Goal: Transaction & Acquisition: Download file/media

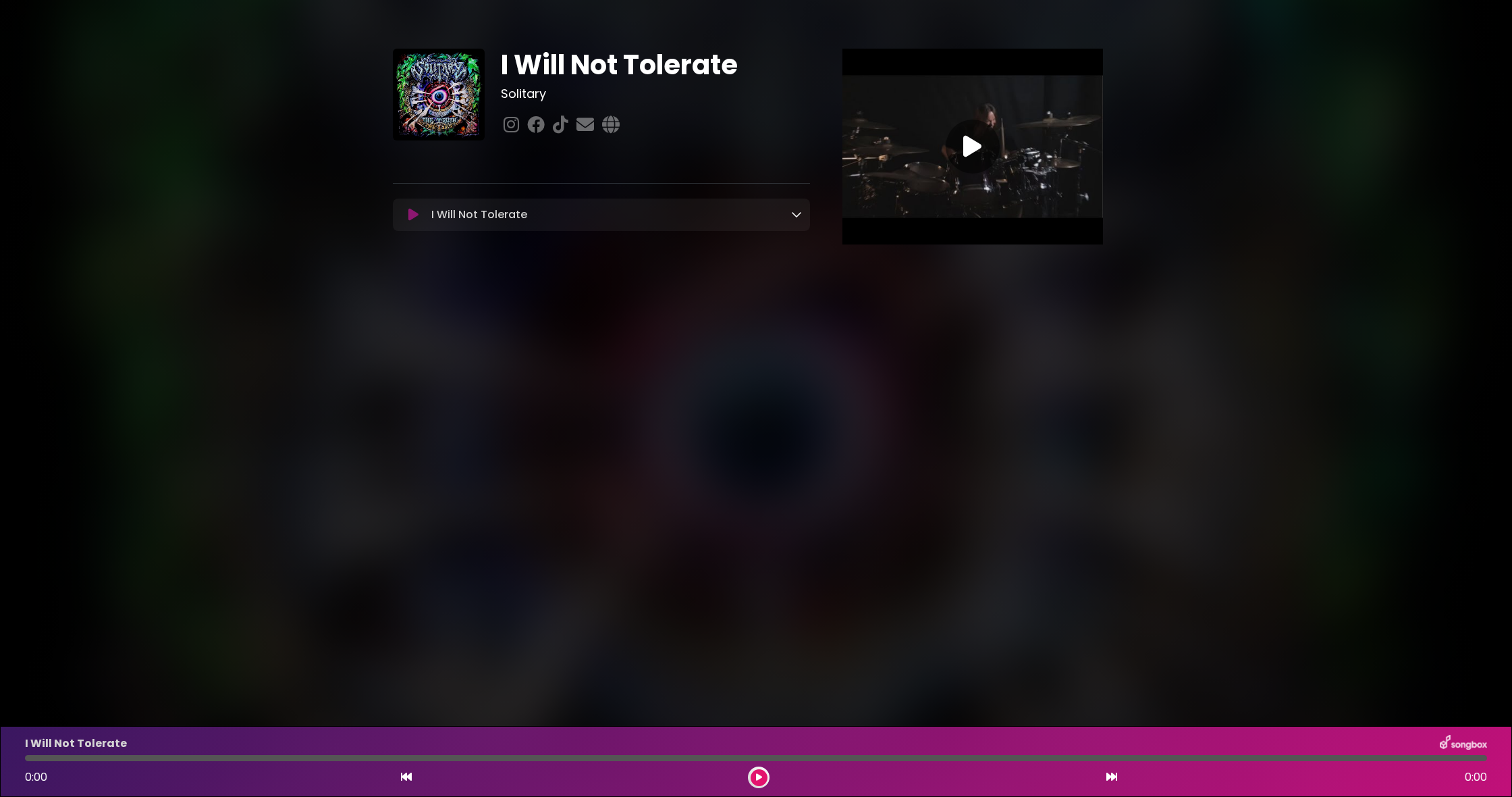
click at [798, 212] on icon at bounding box center [797, 214] width 11 height 11
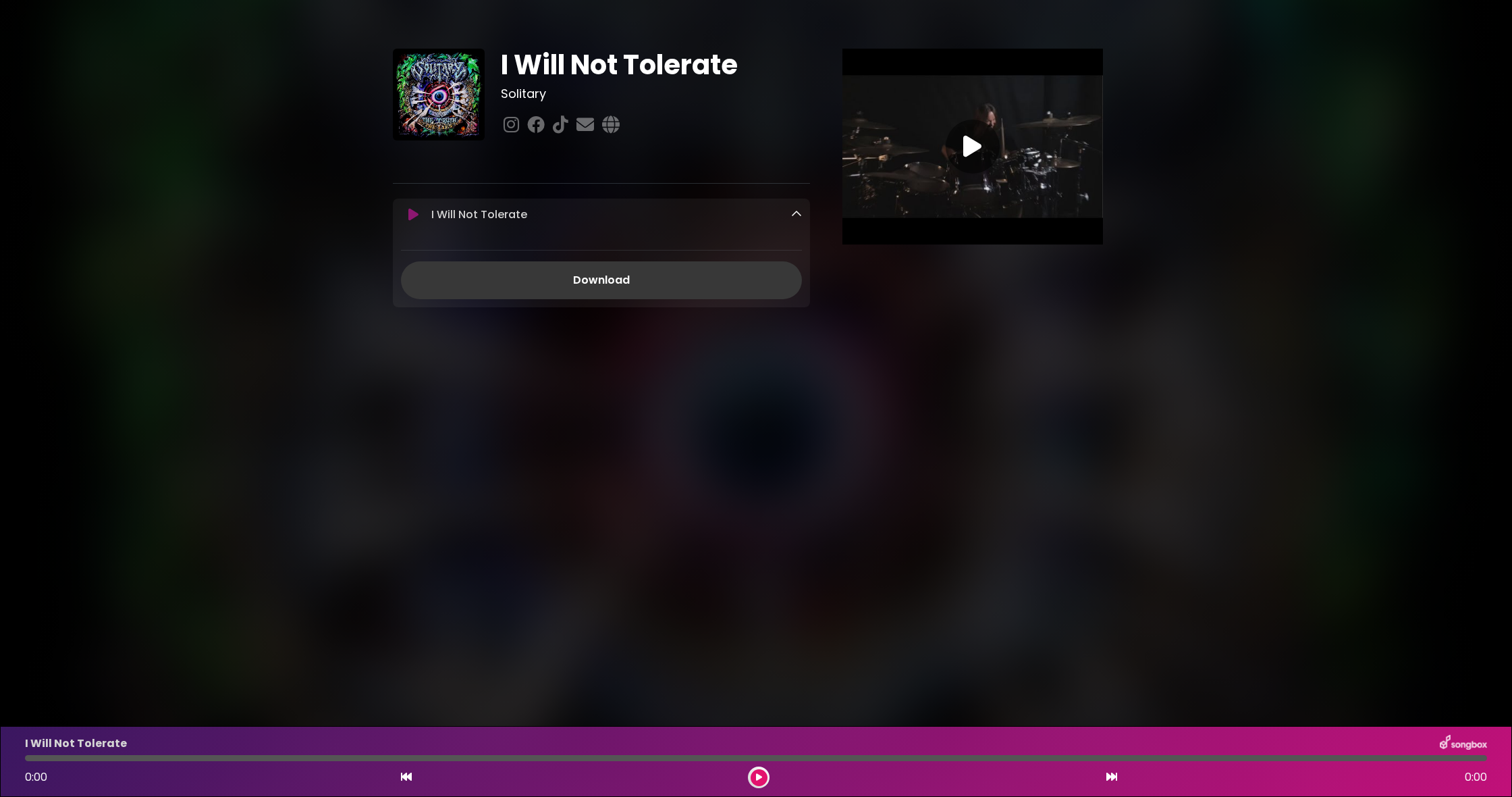
click at [647, 287] on link "Download" at bounding box center [601, 280] width 401 height 38
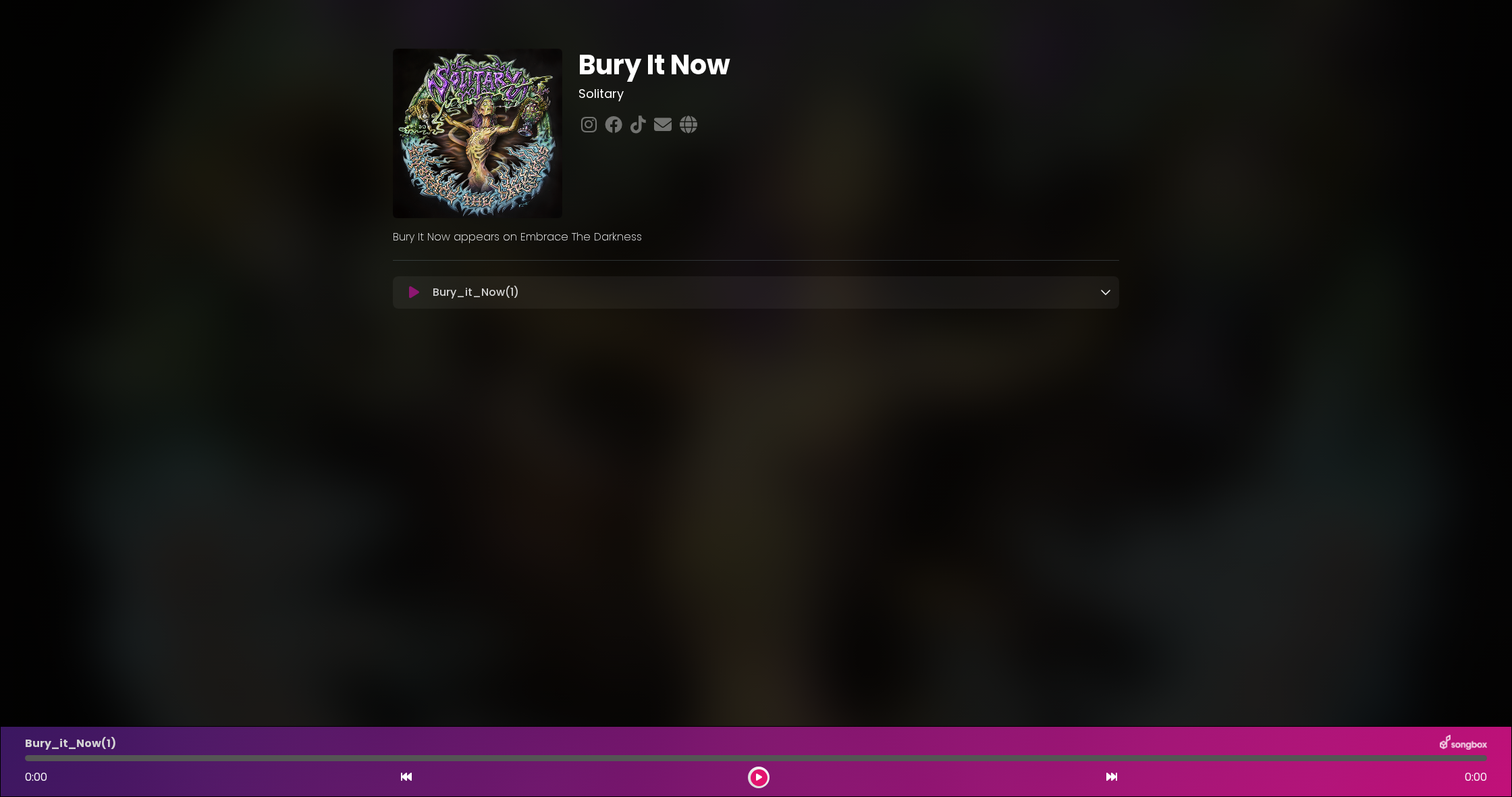
click at [1103, 293] on icon at bounding box center [1106, 291] width 11 height 11
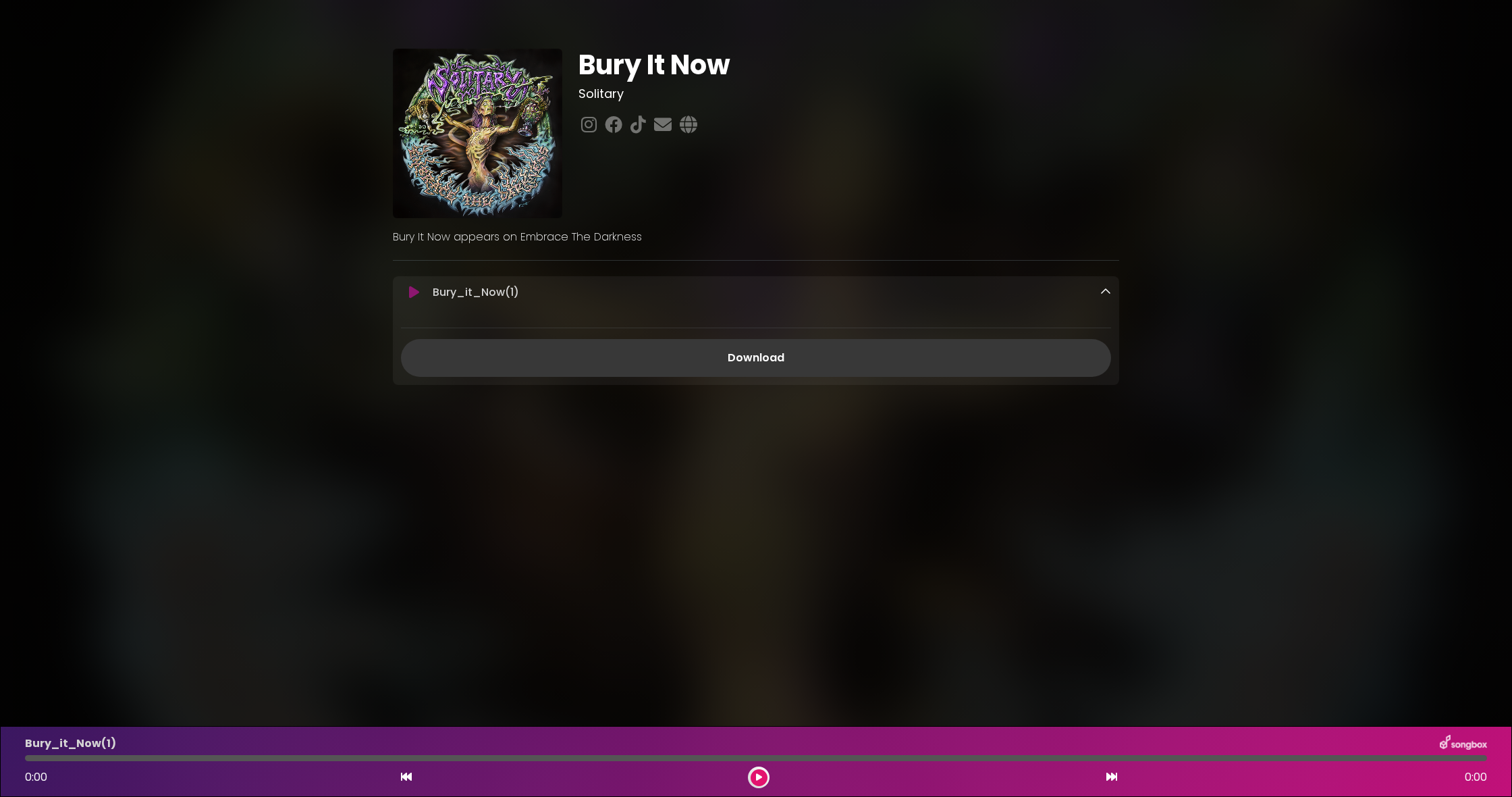
click at [841, 365] on link "Download" at bounding box center [756, 357] width 710 height 38
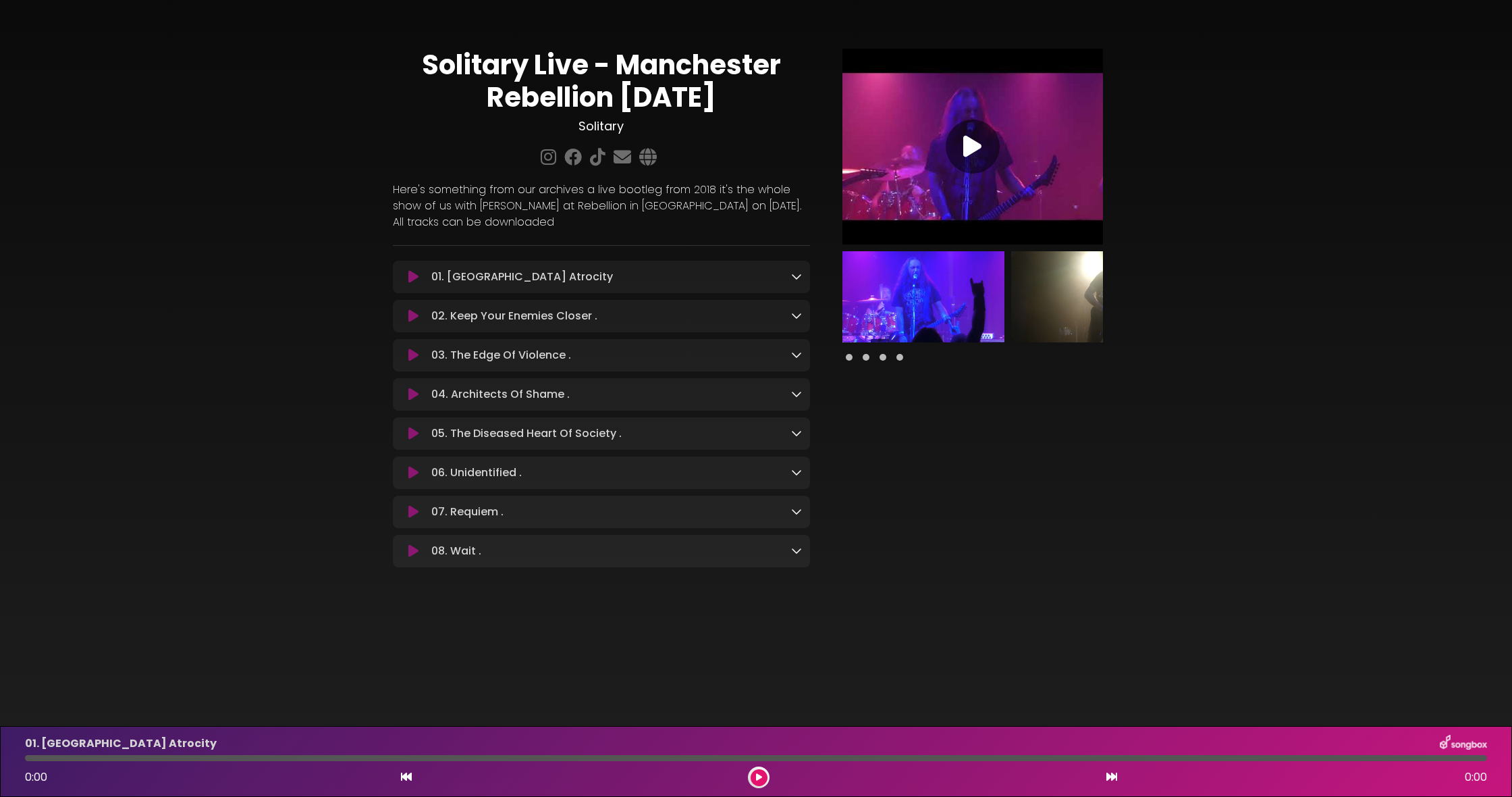
click at [797, 279] on icon at bounding box center [797, 276] width 11 height 11
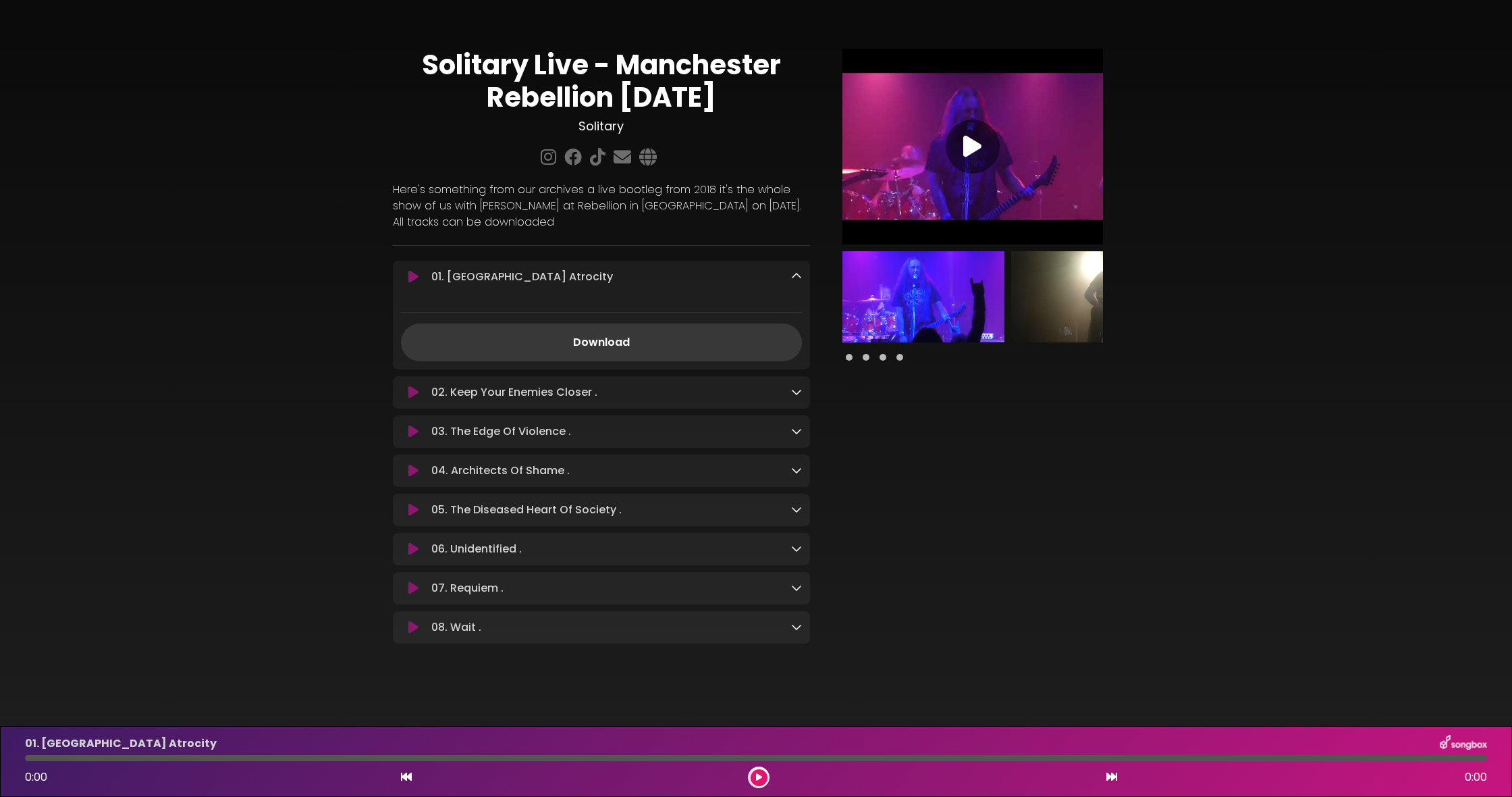
click at [672, 342] on link "Download" at bounding box center [601, 342] width 401 height 38
click at [796, 395] on icon at bounding box center [797, 391] width 11 height 11
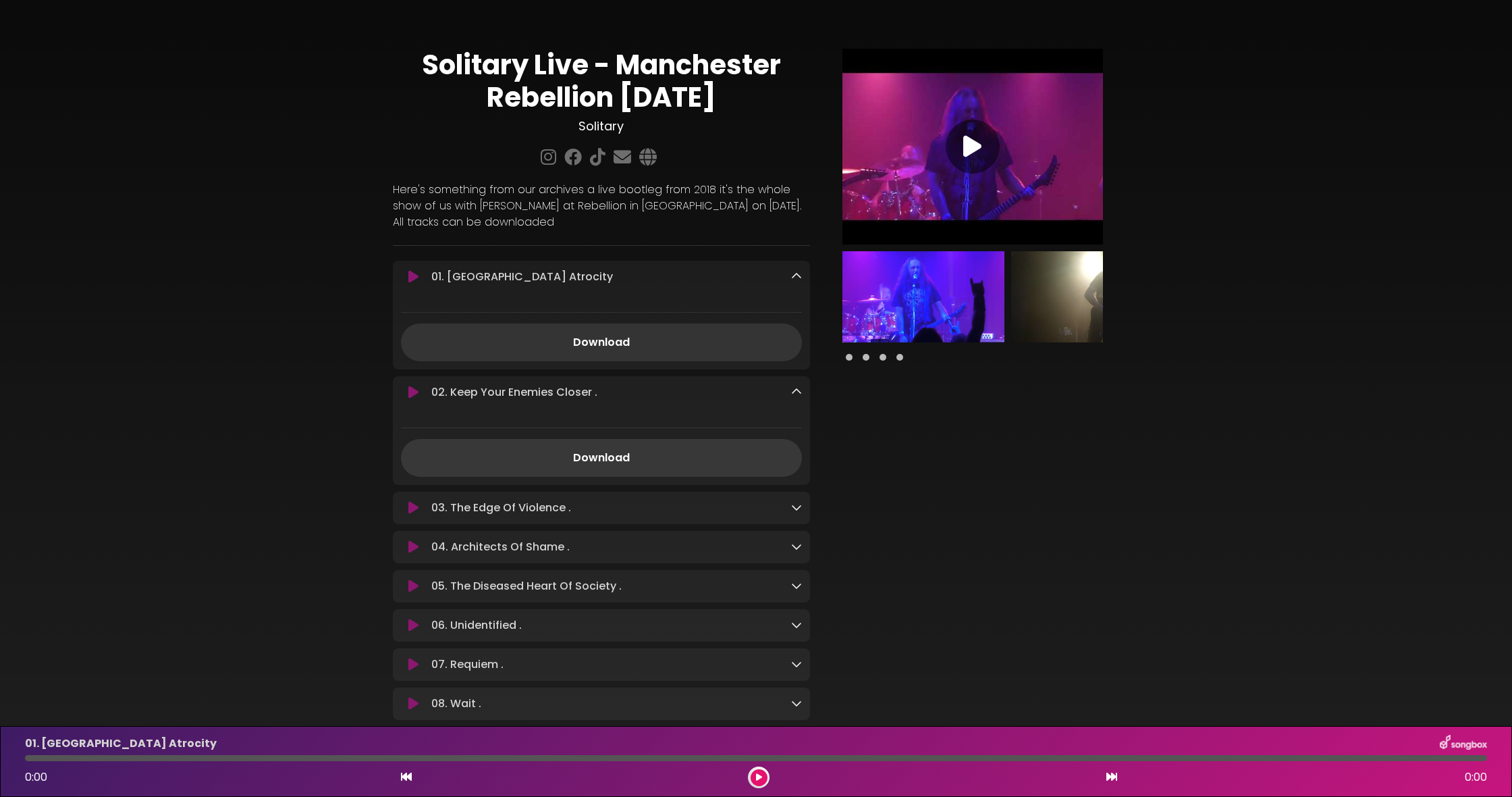
click at [620, 464] on link "Download" at bounding box center [601, 457] width 401 height 38
click at [797, 510] on icon at bounding box center [797, 507] width 11 height 11
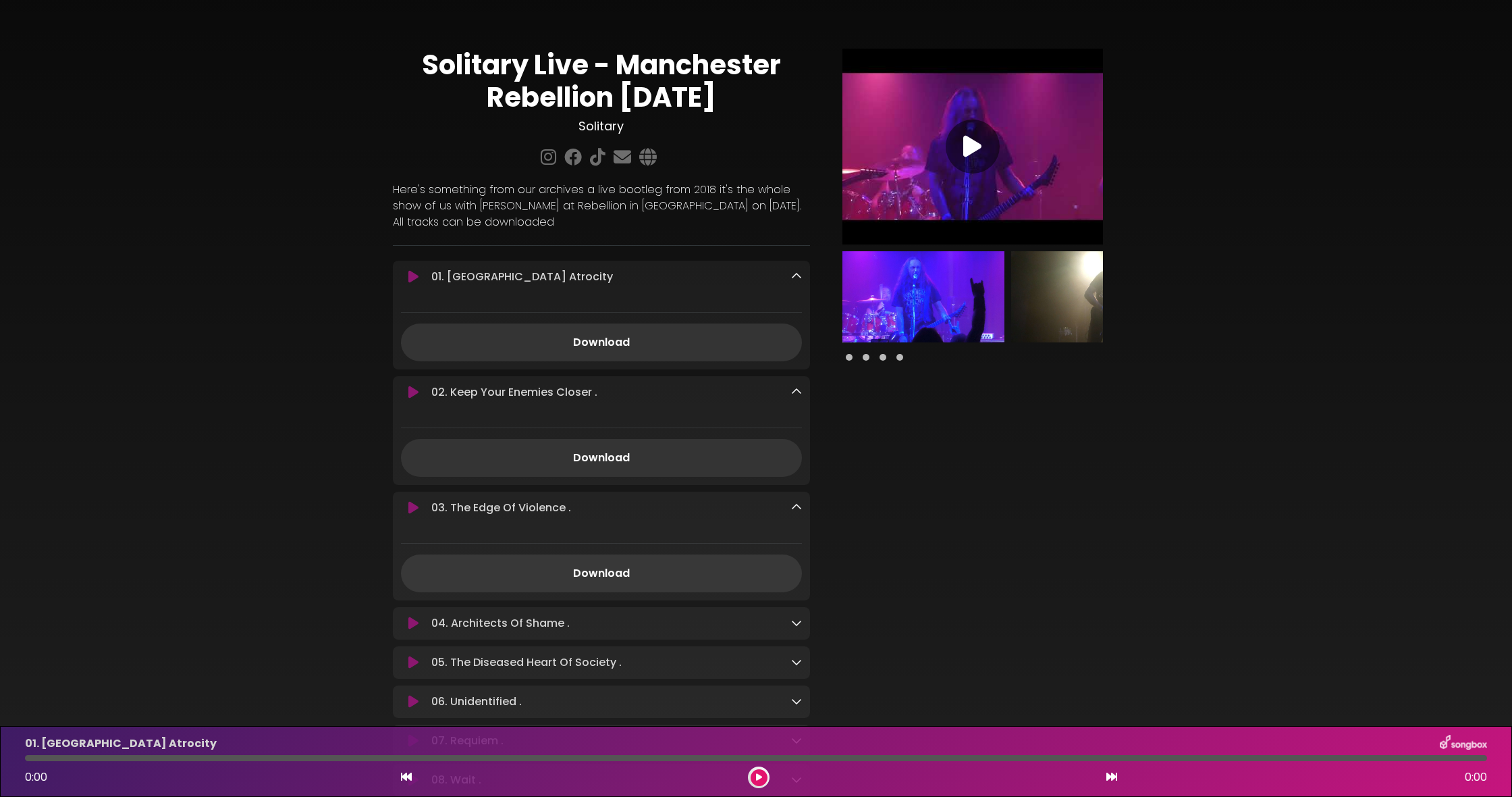
click at [625, 576] on link "Download" at bounding box center [601, 573] width 401 height 38
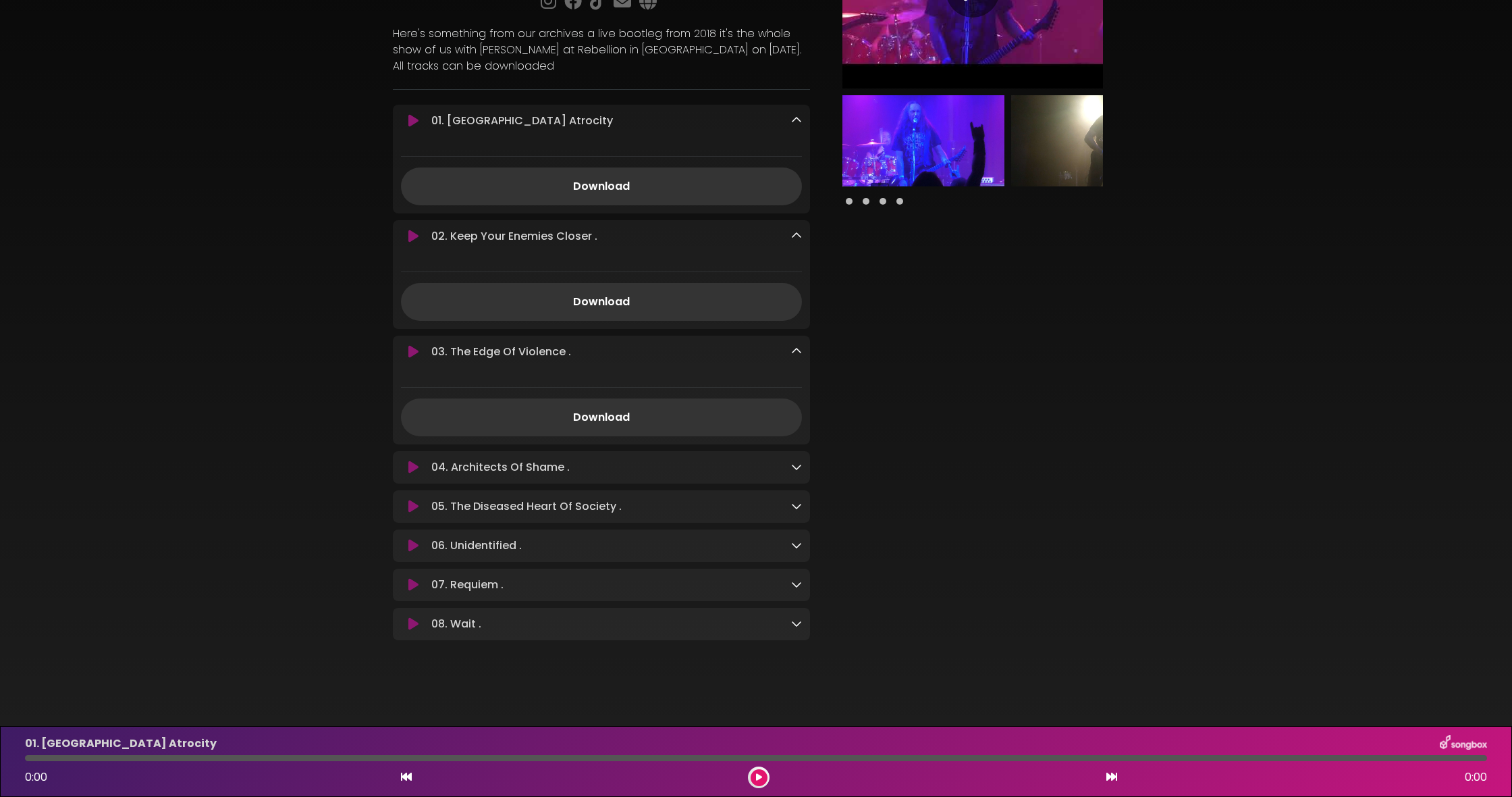
scroll to position [162, 0]
click at [794, 465] on icon at bounding box center [797, 466] width 11 height 11
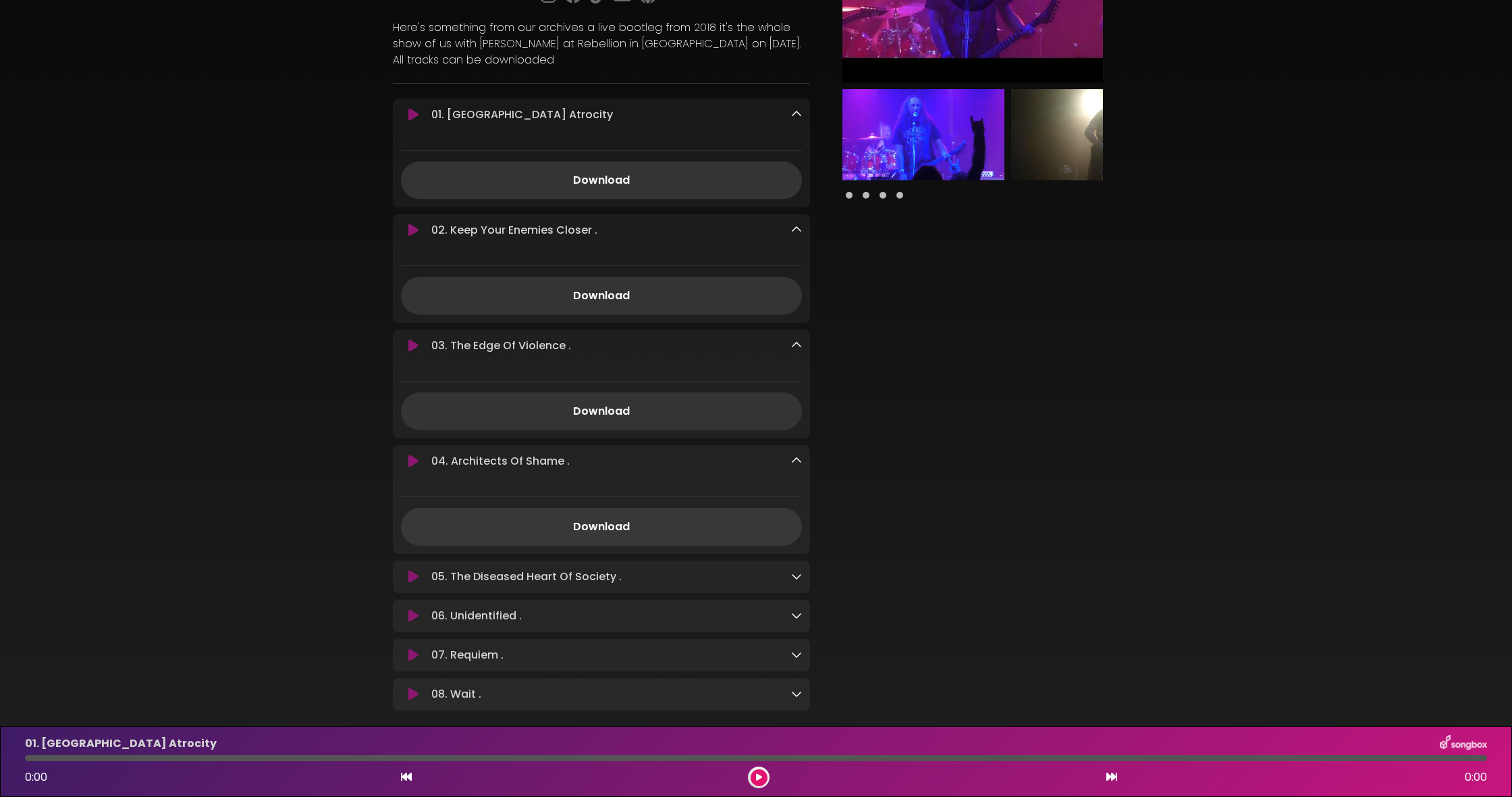
click at [598, 532] on link "Download" at bounding box center [601, 526] width 401 height 38
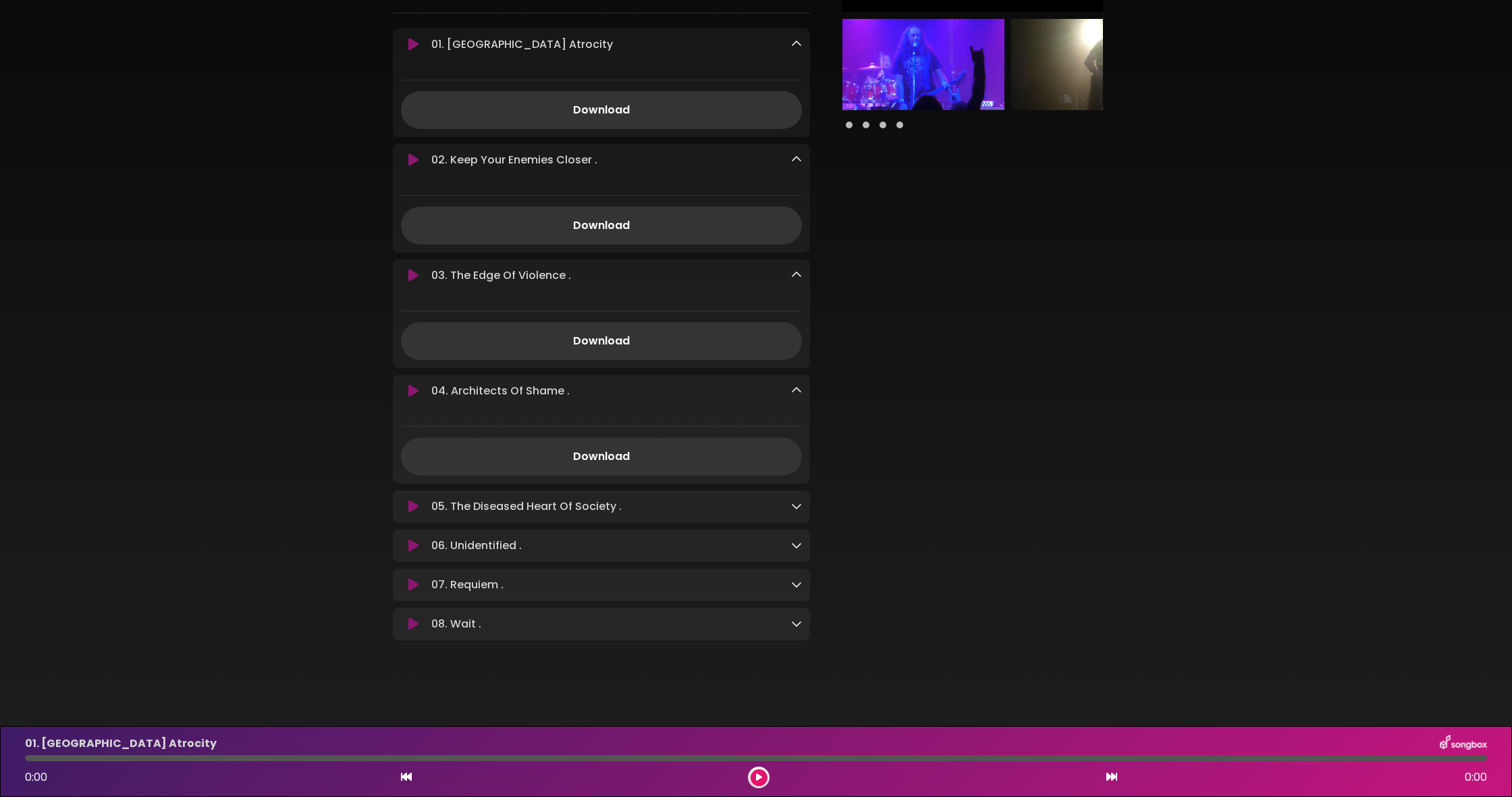
scroll to position [238, 0]
click at [797, 505] on icon at bounding box center [797, 506] width 11 height 11
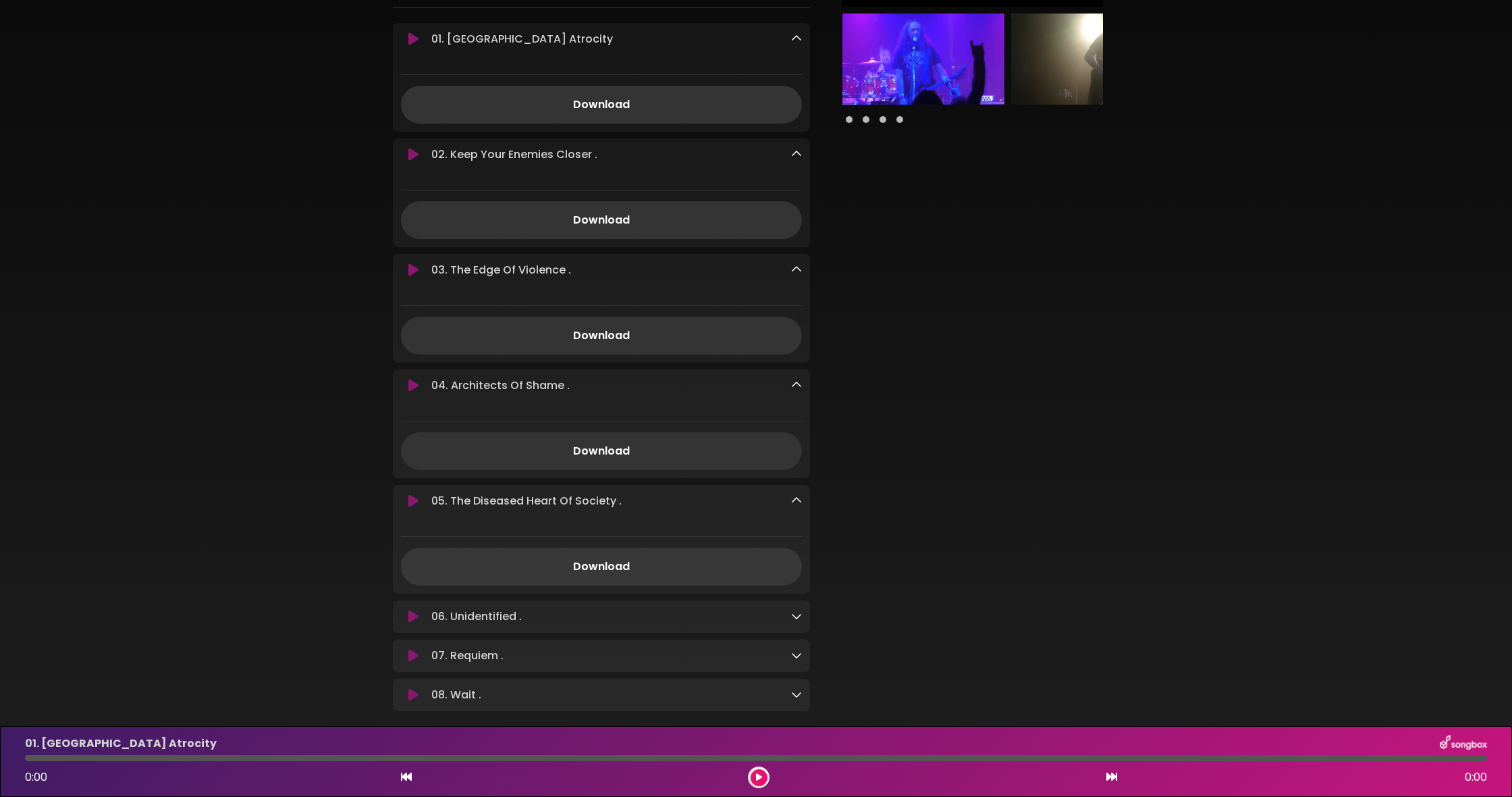
click at [607, 572] on link "Download" at bounding box center [601, 566] width 401 height 38
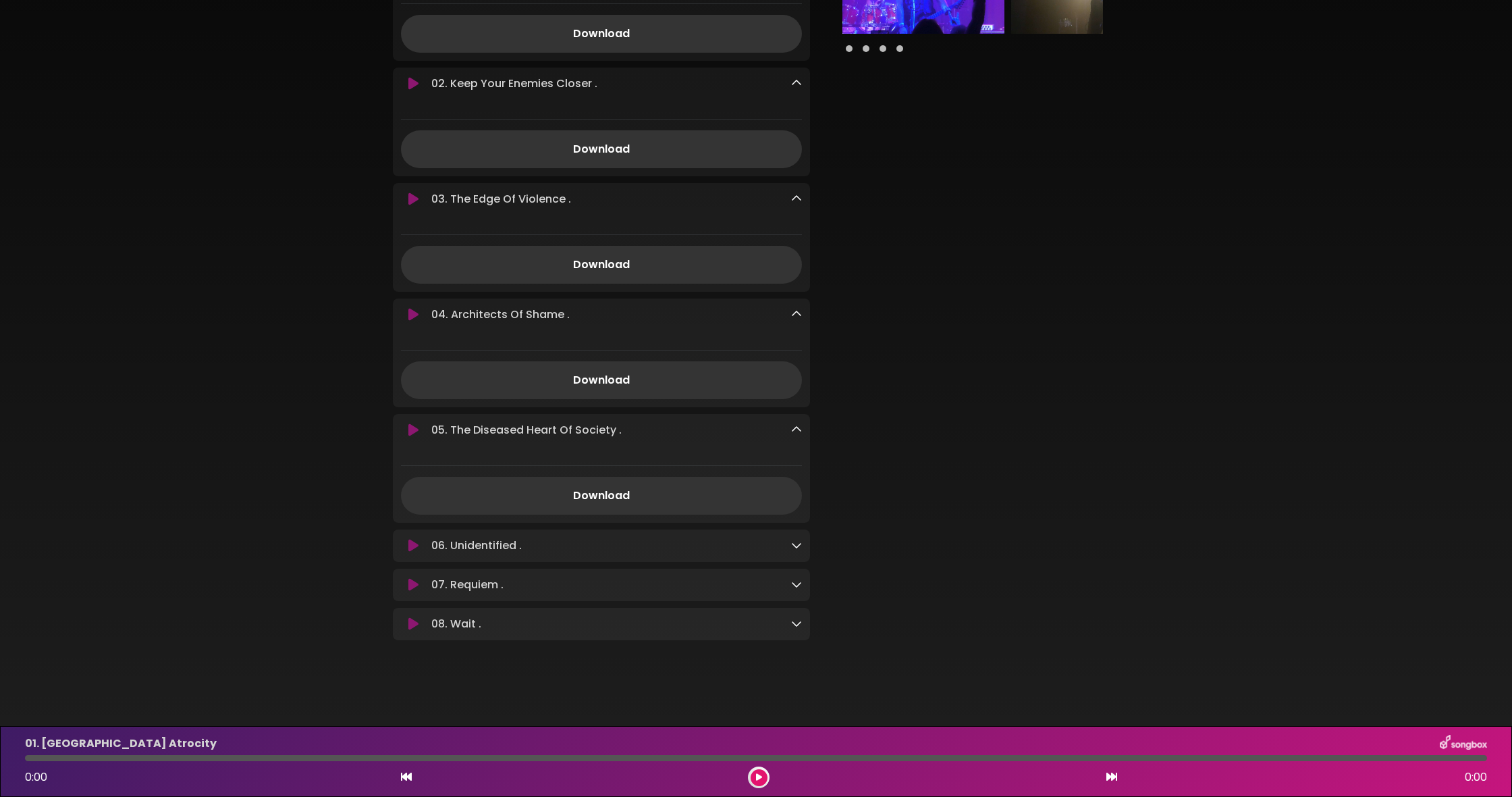
scroll to position [314, 0]
click at [797, 543] on icon at bounding box center [797, 545] width 11 height 11
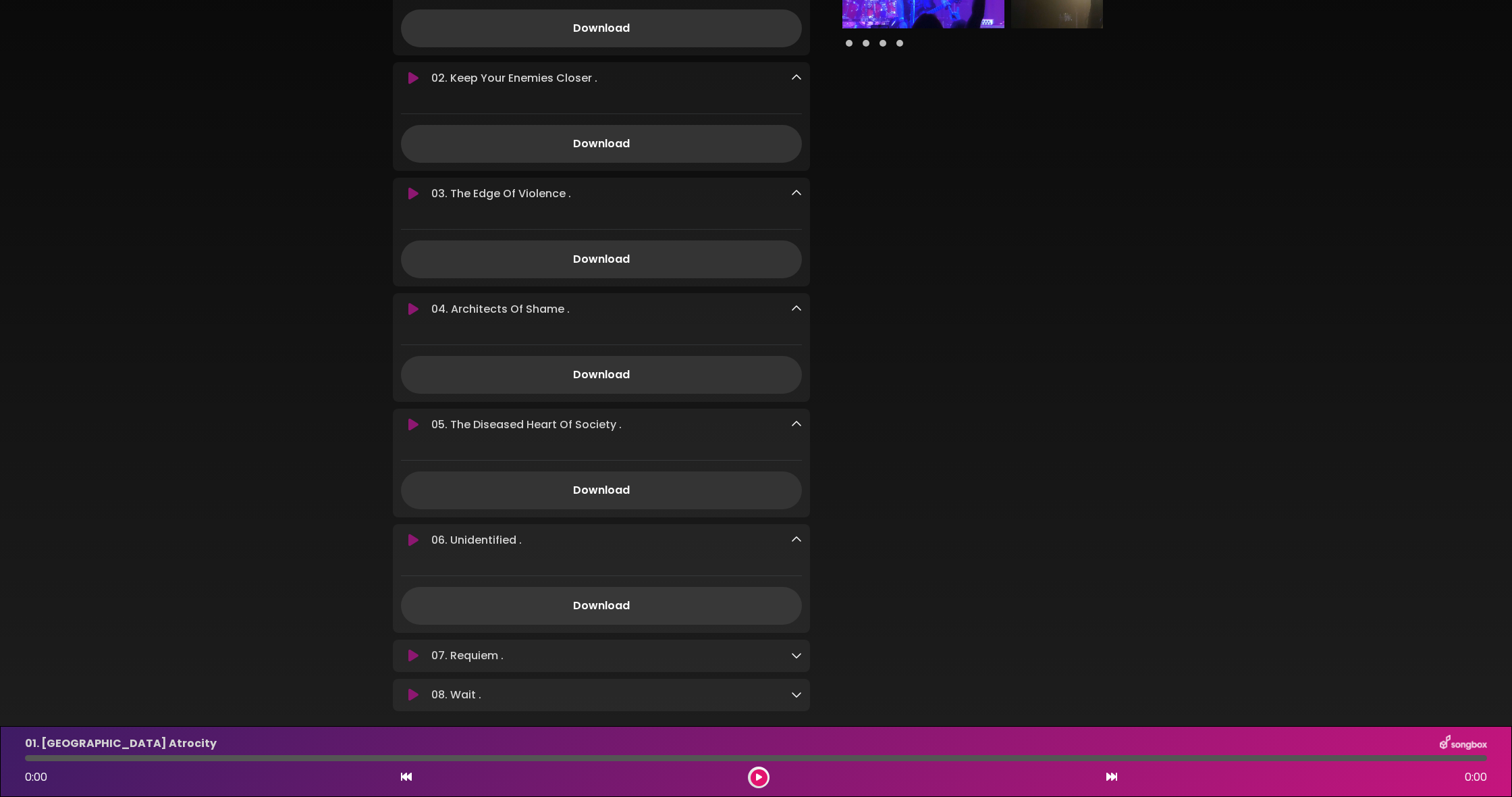
click at [598, 612] on link "Download" at bounding box center [601, 606] width 401 height 38
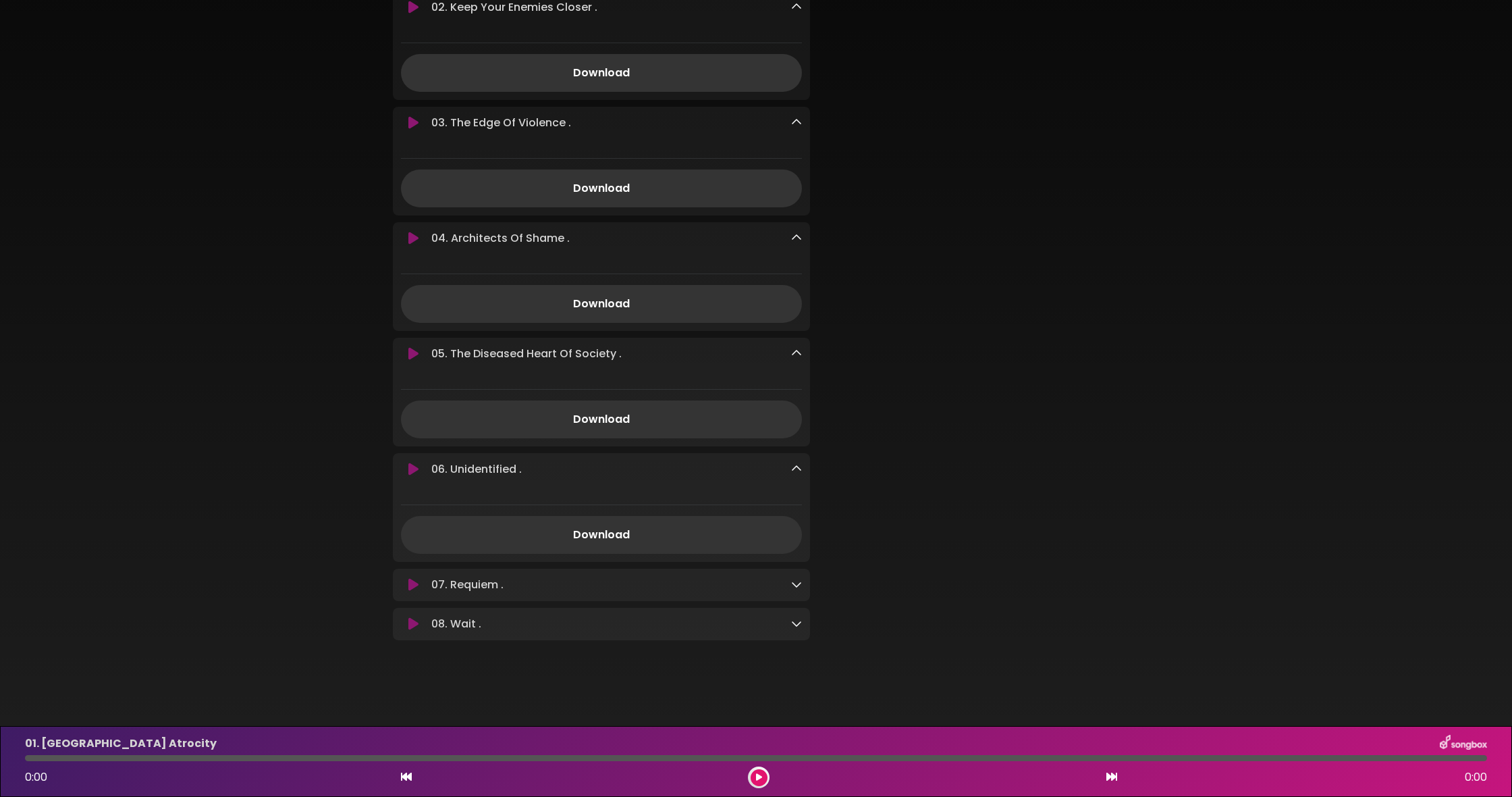
scroll to position [390, 0]
click at [797, 581] on icon at bounding box center [797, 584] width 11 height 11
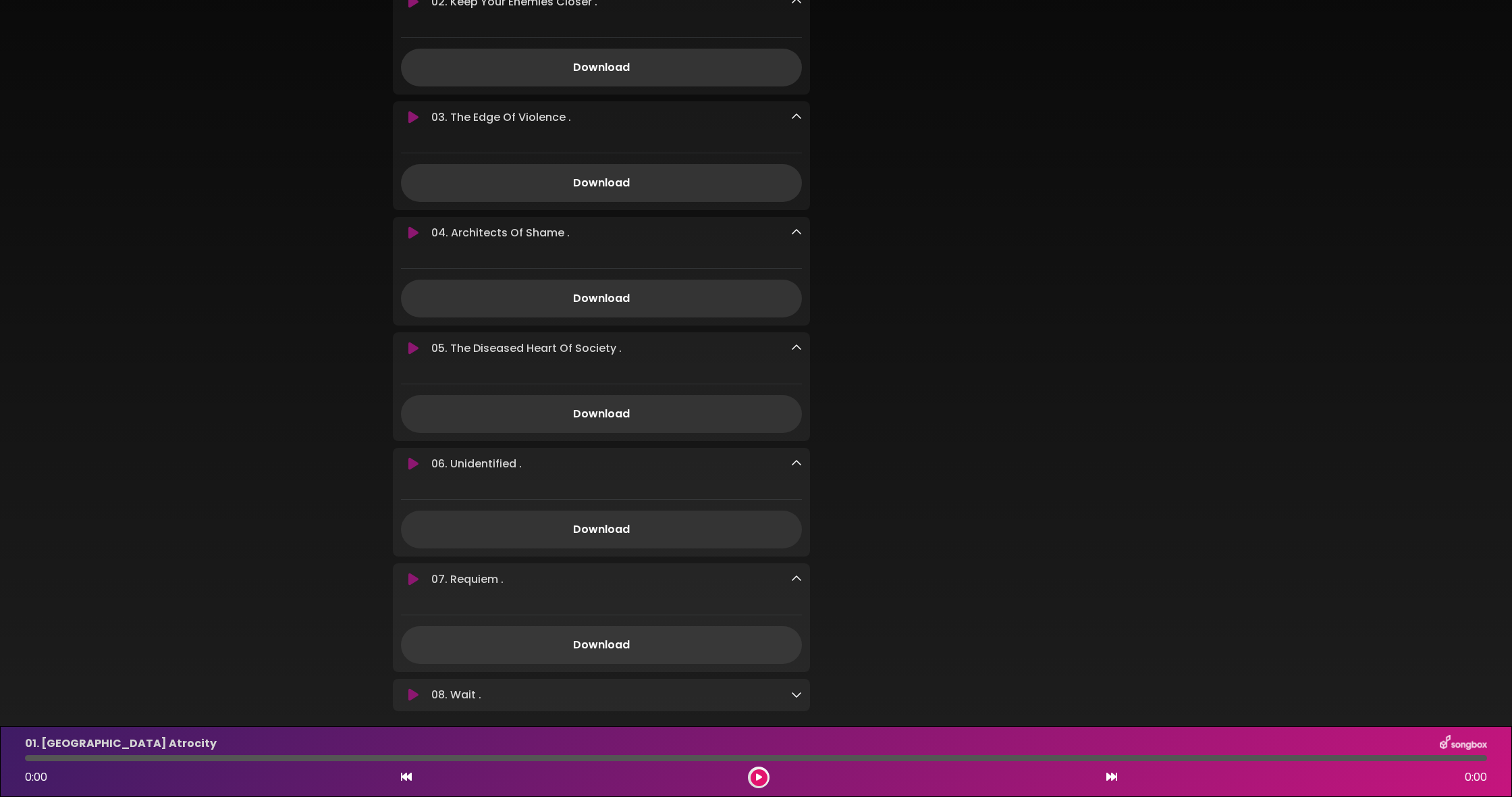
click at [659, 642] on link "Download" at bounding box center [601, 645] width 401 height 38
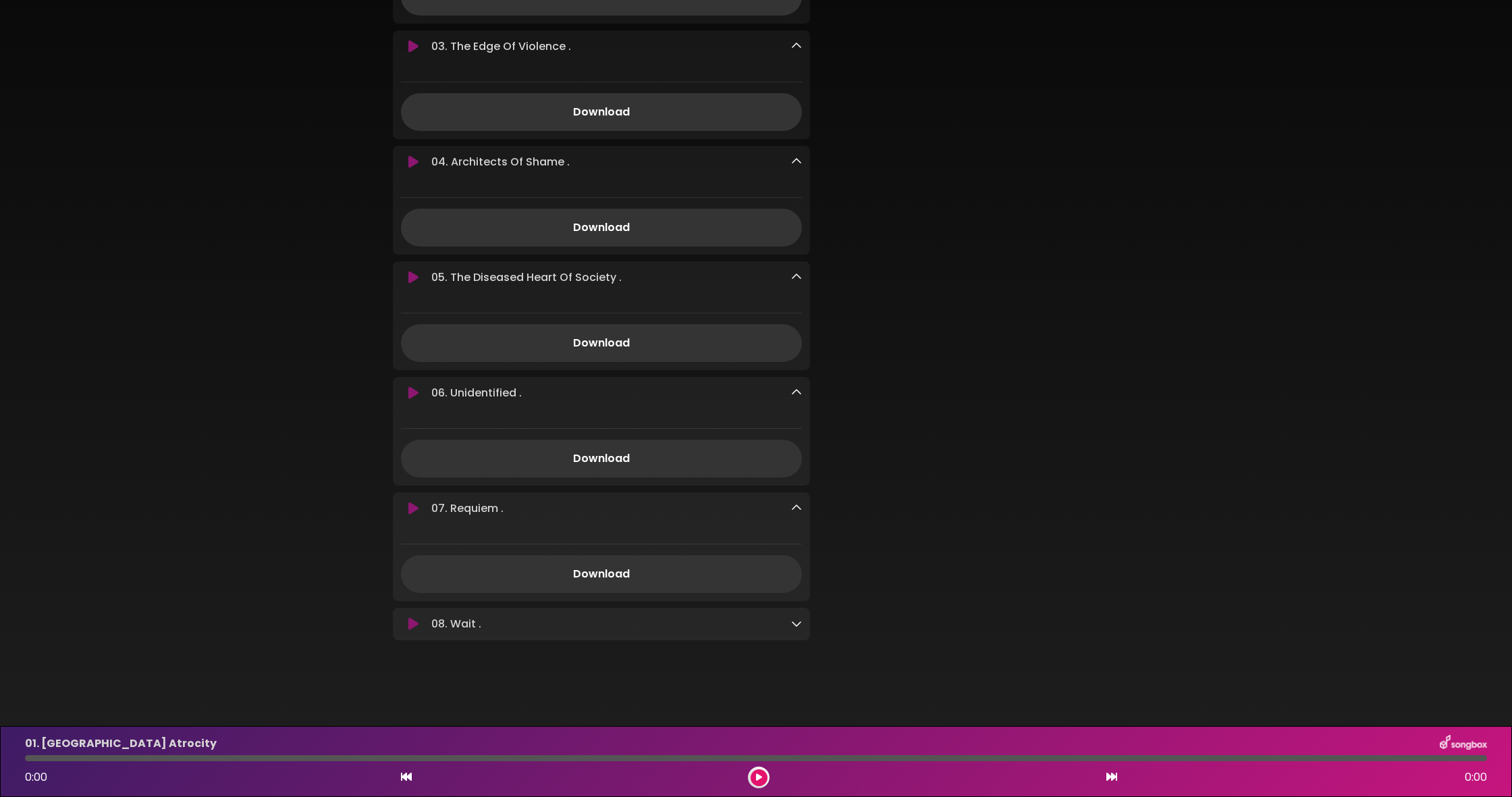
scroll to position [466, 0]
click at [797, 627] on icon at bounding box center [797, 623] width 11 height 11
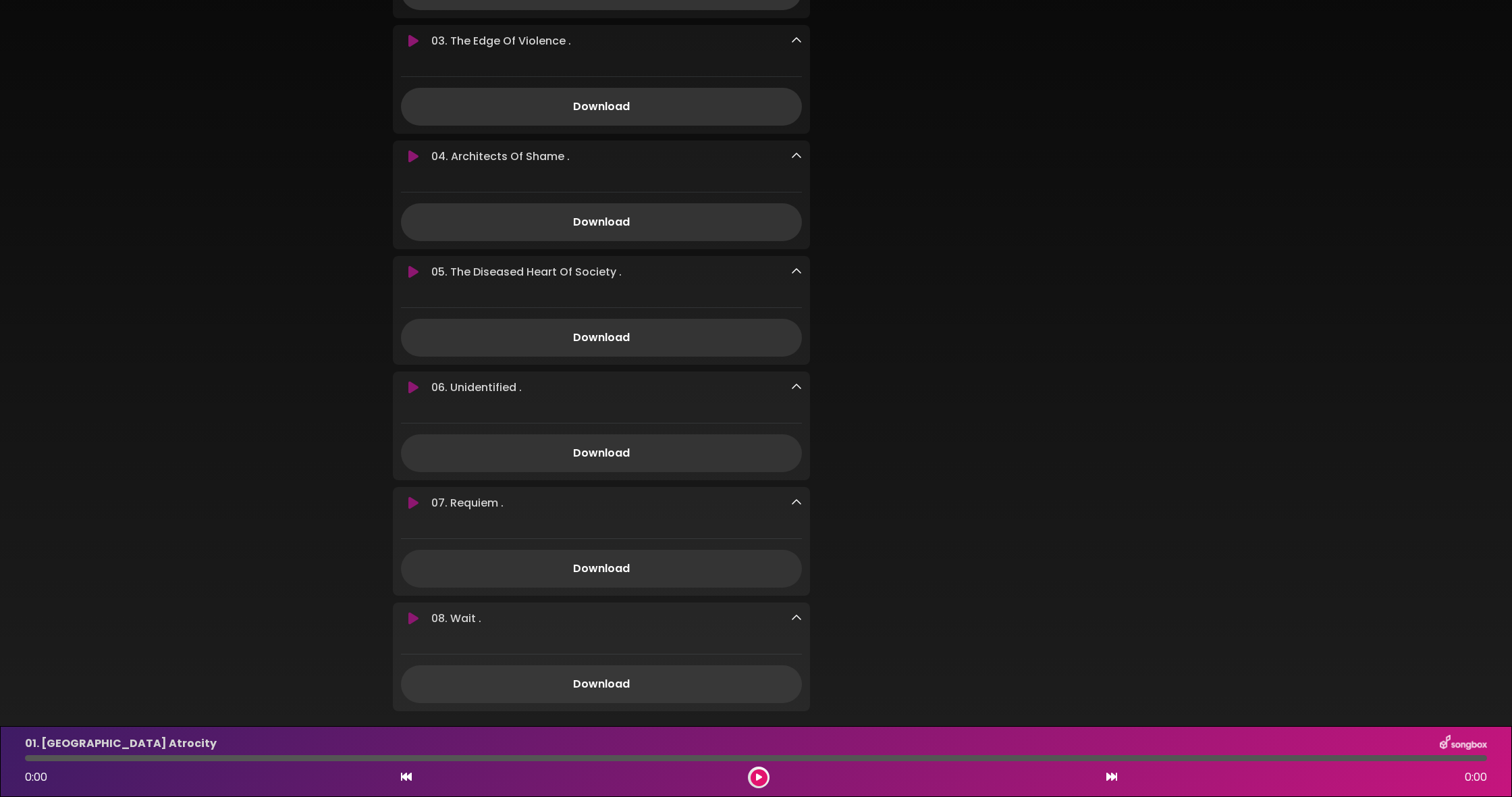
click at [598, 690] on link "Download" at bounding box center [601, 684] width 401 height 38
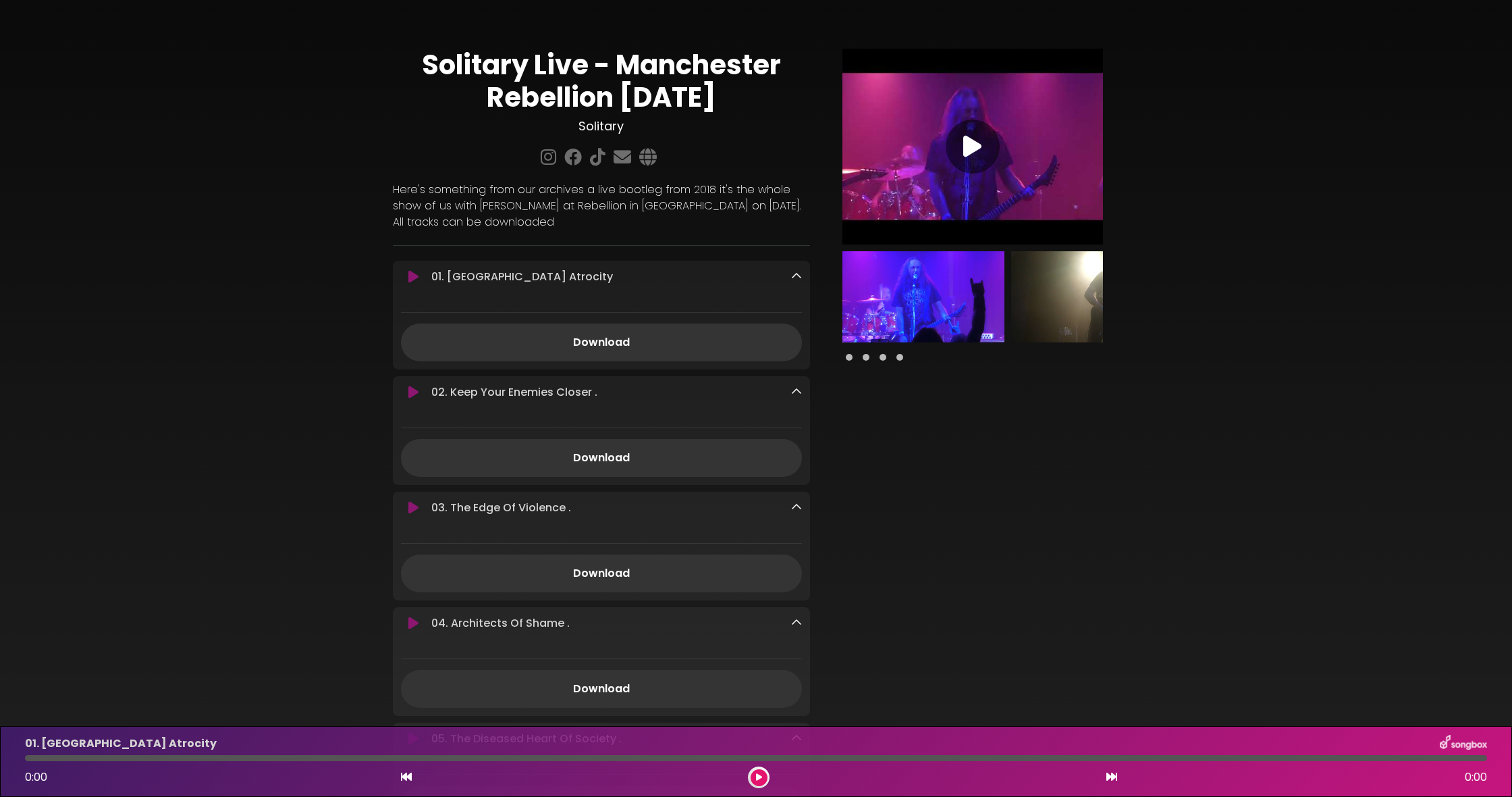
scroll to position [0, 0]
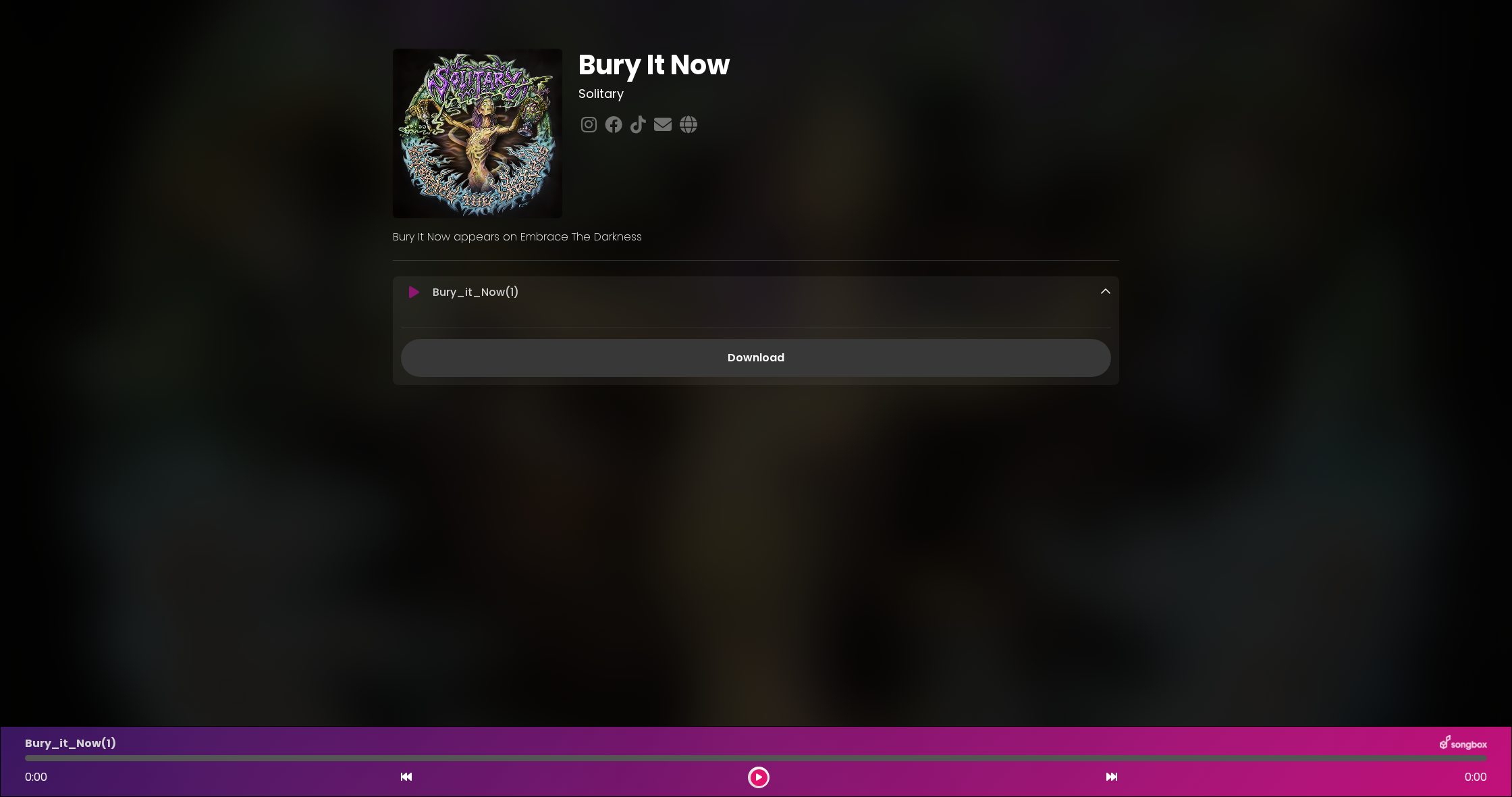
click at [569, 358] on link "Download" at bounding box center [756, 357] width 710 height 38
